Goal: Check status: Check status

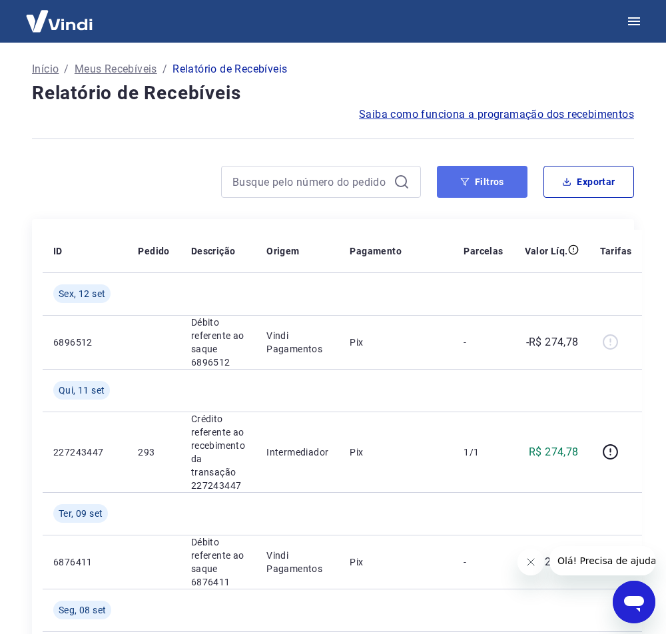
click at [477, 185] on button "Filtros" at bounding box center [482, 182] width 91 height 32
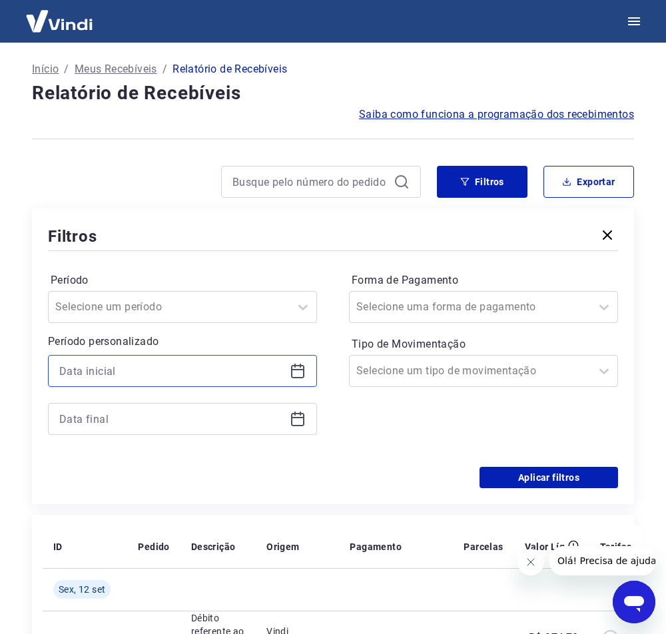
click at [152, 380] on input at bounding box center [171, 371] width 225 height 20
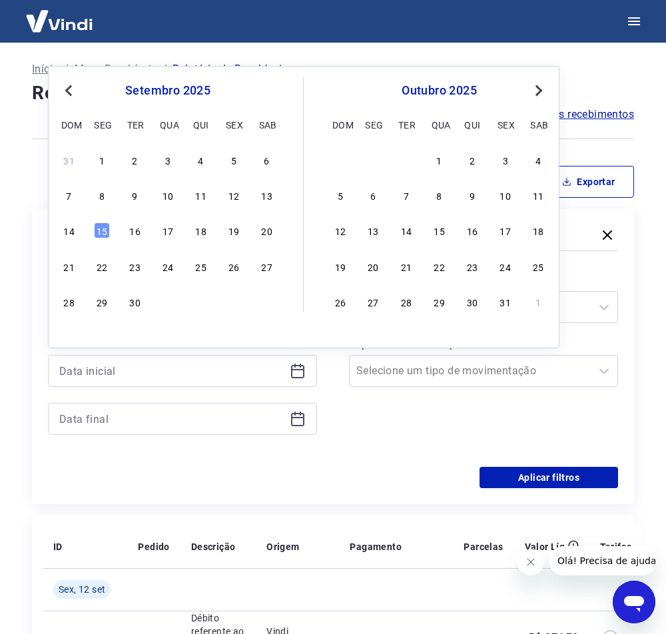
click at [64, 85] on button "Previous Month" at bounding box center [69, 91] width 16 height 16
click at [133, 160] on div "1" at bounding box center [135, 160] width 16 height 16
click at [296, 416] on icon at bounding box center [298, 419] width 16 height 16
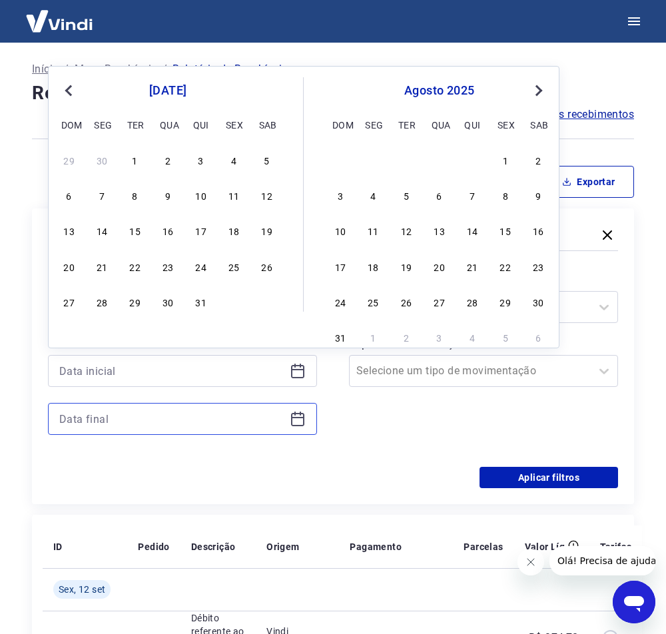
type input "[DATE]"
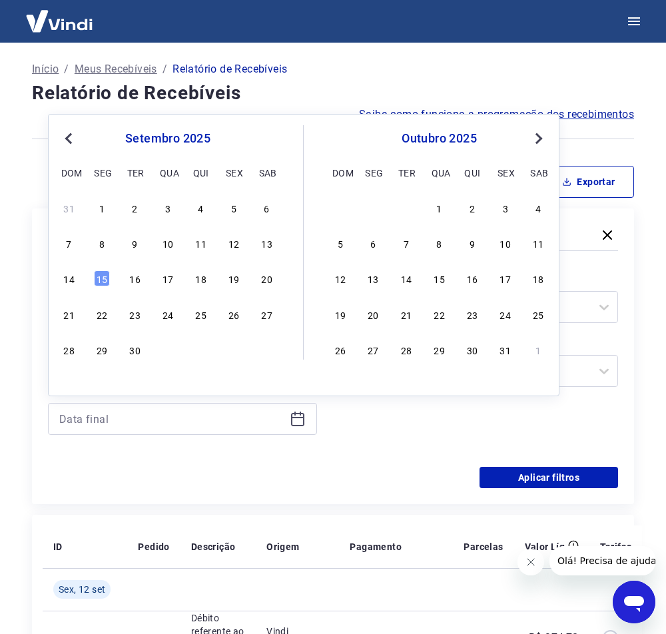
click at [70, 139] on span "Previous Month" at bounding box center [70, 138] width 0 height 15
click at [196, 354] on div "31" at bounding box center [201, 350] width 16 height 16
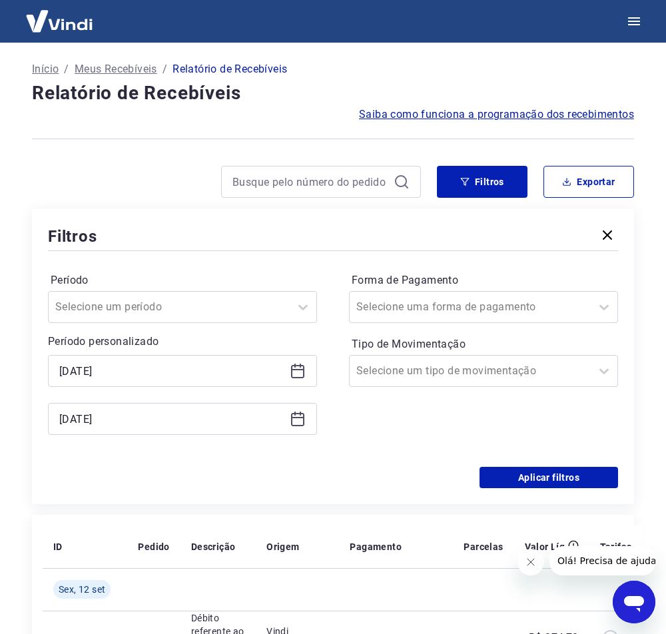
type input "[DATE]"
click at [200, 348] on p "Período personalizado" at bounding box center [182, 342] width 269 height 16
click at [565, 473] on button "Aplicar filtros" at bounding box center [549, 477] width 139 height 21
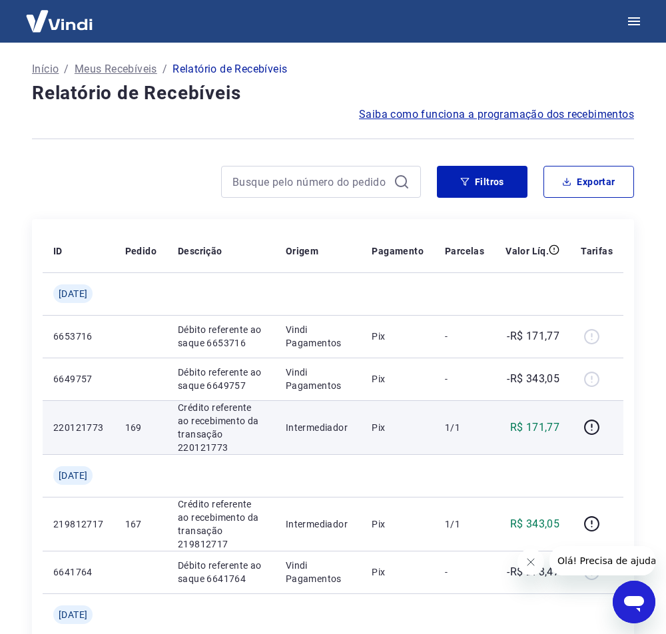
click at [441, 422] on td "1/1" at bounding box center [464, 427] width 61 height 54
click at [588, 428] on icon "button" at bounding box center [592, 427] width 17 height 17
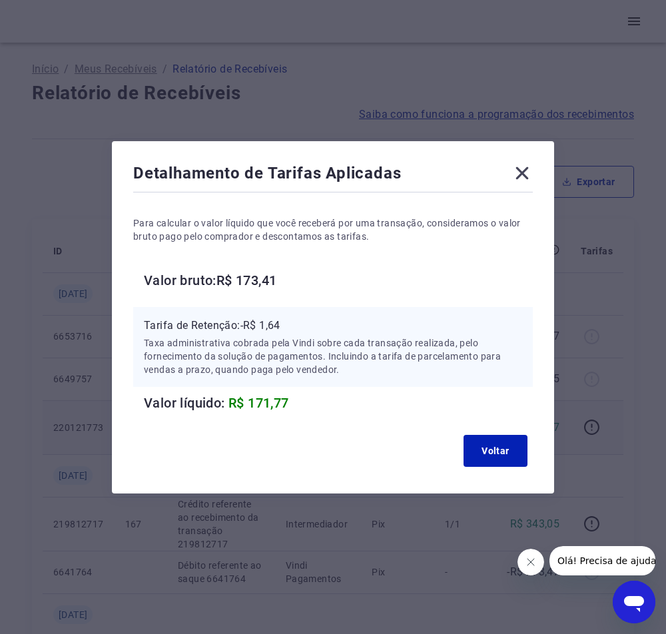
click at [530, 173] on icon at bounding box center [522, 173] width 21 height 21
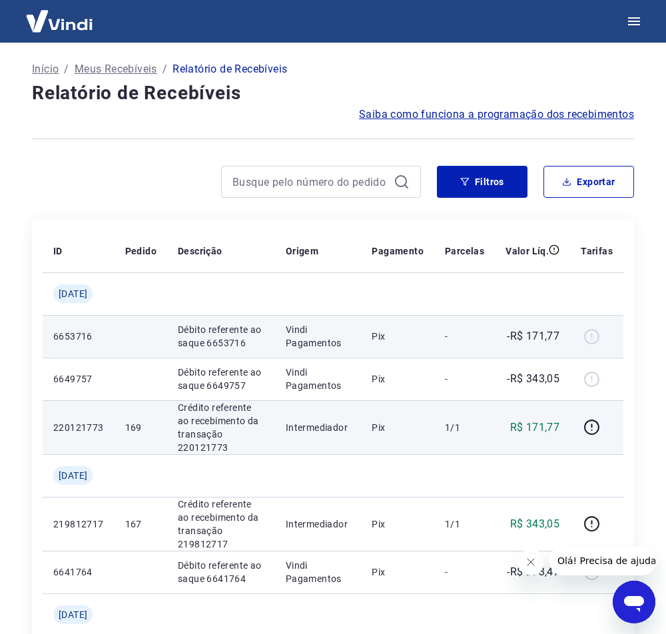
click at [592, 339] on div at bounding box center [597, 336] width 32 height 21
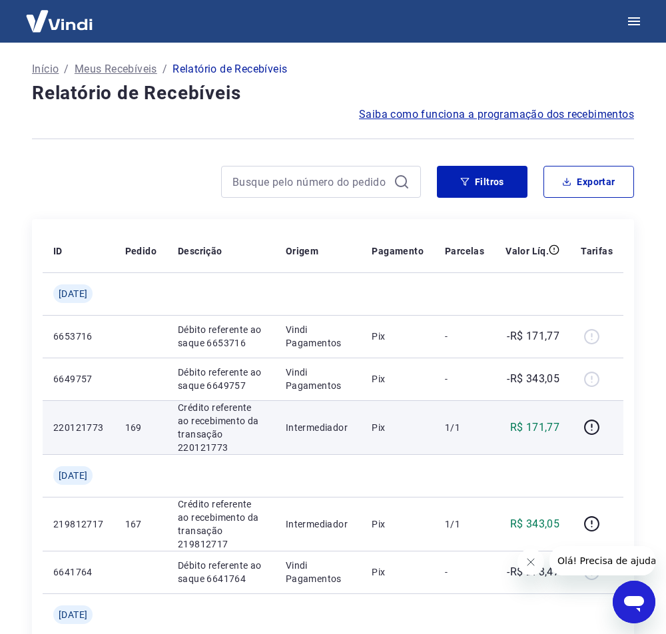
click at [68, 23] on img at bounding box center [59, 21] width 87 height 41
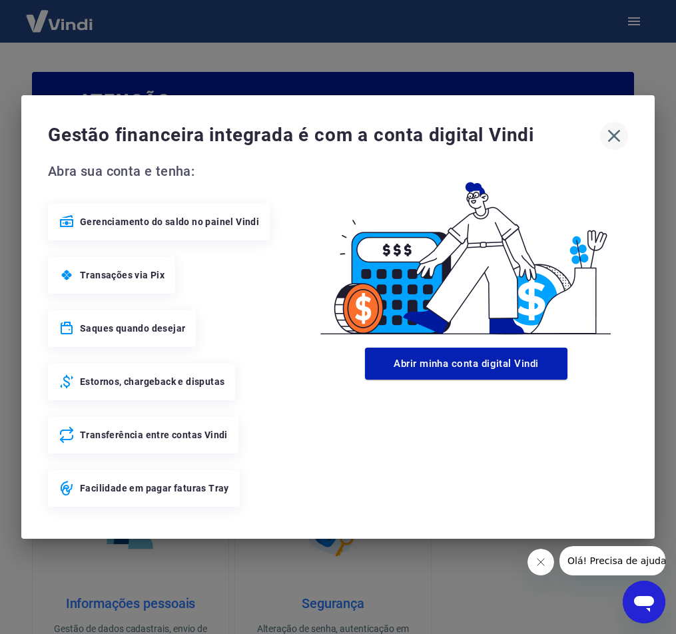
click at [613, 140] on icon "button" at bounding box center [614, 135] width 21 height 21
